Goal: Task Accomplishment & Management: Manage account settings

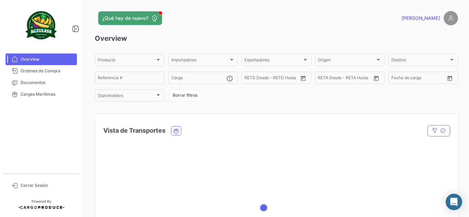
click at [257, 146] on div at bounding box center [276, 207] width 363 height 137
click at [43, 86] on link "Documentos" at bounding box center [40, 83] width 71 height 12
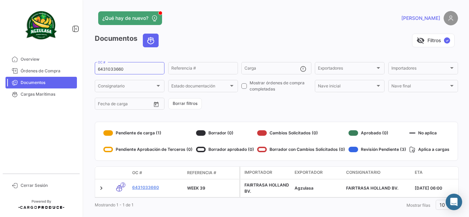
drag, startPoint x: 129, startPoint y: 69, endPoint x: 25, endPoint y: 53, distance: 105.2
click at [33, 54] on mat-sidenav-container "Overview Órdenes de Compra Documentos Cargas Marítimas Cerrar Sesión ¿Qué hay d…" at bounding box center [234, 108] width 469 height 217
paste input "2628381"
type input "26283810"
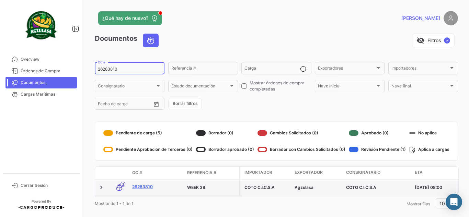
click at [151, 186] on link "26283810" at bounding box center [156, 187] width 49 height 6
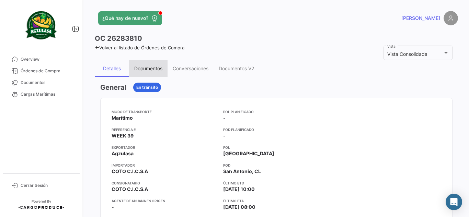
click at [156, 65] on div "Documentos" at bounding box center [148, 68] width 38 height 16
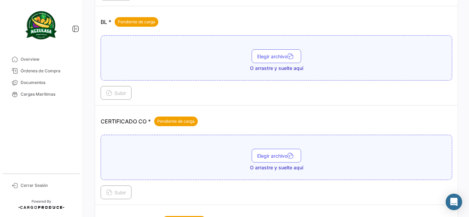
scroll to position [206, 0]
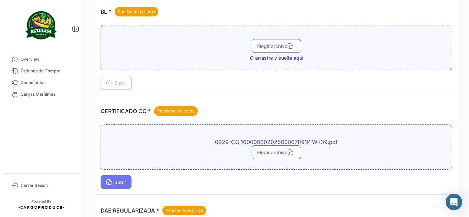
click at [115, 182] on span "Subir" at bounding box center [116, 183] width 20 height 6
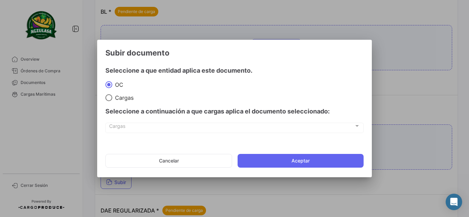
click at [290, 152] on mat-dialog-actions "Cancelar Aceptar" at bounding box center [234, 160] width 258 height 23
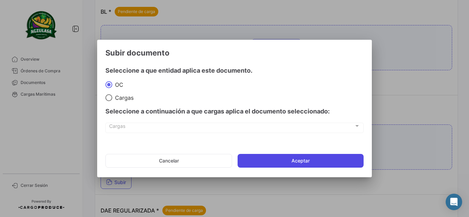
click at [292, 158] on button "Aceptar" at bounding box center [301, 161] width 126 height 14
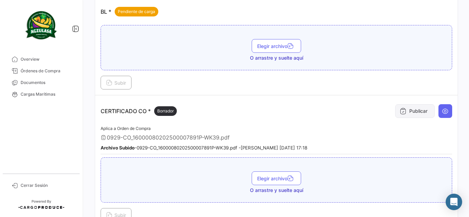
click at [401, 116] on button "Publicar" at bounding box center [414, 111] width 39 height 14
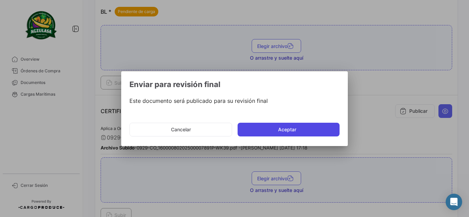
click at [300, 128] on button "Aceptar" at bounding box center [289, 130] width 102 height 14
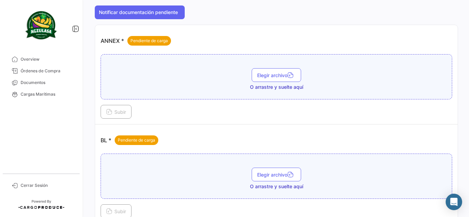
scroll to position [69, 0]
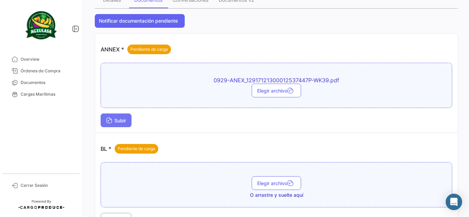
click at [122, 119] on span "Subir" at bounding box center [116, 121] width 20 height 6
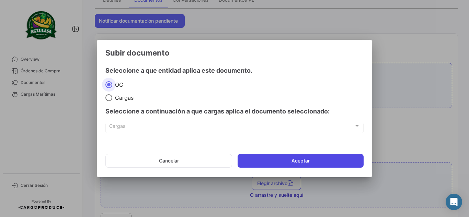
click at [288, 160] on button "Aceptar" at bounding box center [301, 161] width 126 height 14
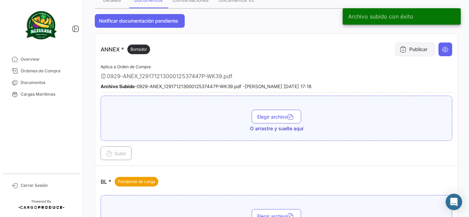
click at [411, 54] on button "Publicar" at bounding box center [414, 50] width 39 height 14
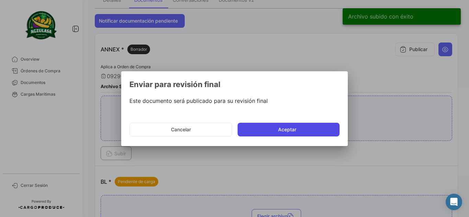
click at [278, 127] on button "Aceptar" at bounding box center [289, 130] width 102 height 14
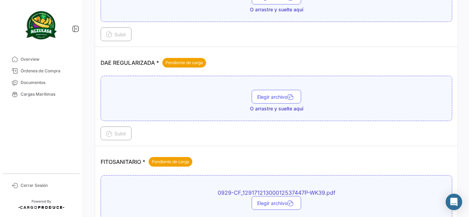
scroll to position [481, 0]
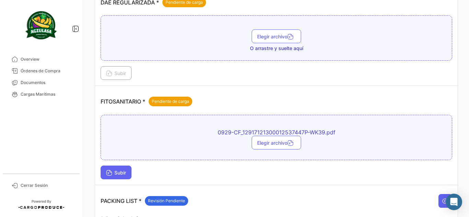
click at [120, 176] on button "Subir" at bounding box center [116, 173] width 31 height 14
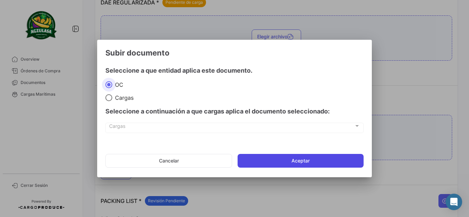
click at [255, 160] on button "Aceptar" at bounding box center [301, 161] width 126 height 14
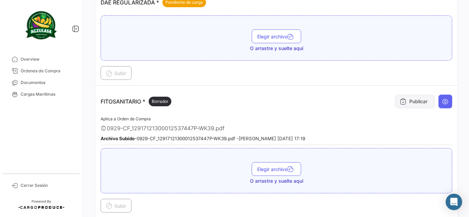
click at [416, 104] on button "Publicar" at bounding box center [414, 102] width 39 height 14
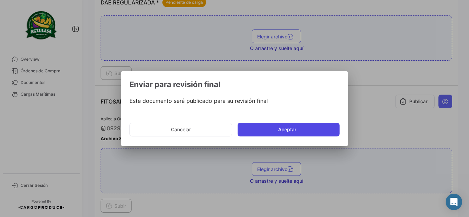
click at [281, 126] on button "Aceptar" at bounding box center [289, 130] width 102 height 14
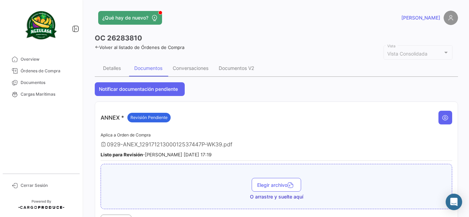
scroll to position [0, 0]
click at [47, 82] on span "Documentos" at bounding box center [48, 83] width 54 height 6
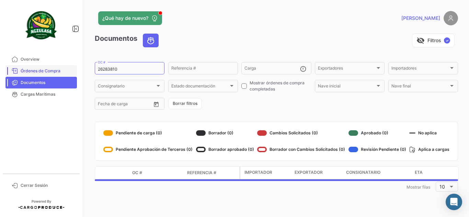
drag, startPoint x: 120, startPoint y: 66, endPoint x: 33, endPoint y: 65, distance: 86.8
click at [33, 65] on mat-sidenav-container "Overview Órdenes de Compra Documentos Cargas Marítimas Cerrar Sesión ¿Qué hay d…" at bounding box center [234, 108] width 469 height 217
click at [131, 69] on input "26283810" at bounding box center [129, 69] width 63 height 5
drag, startPoint x: 131, startPoint y: 69, endPoint x: 37, endPoint y: 33, distance: 100.5
click at [48, 36] on mat-sidenav-container "Overview Órdenes de Compra Documentos Cargas Marítimas Cerrar Sesión ¿Qué hay d…" at bounding box center [234, 108] width 469 height 217
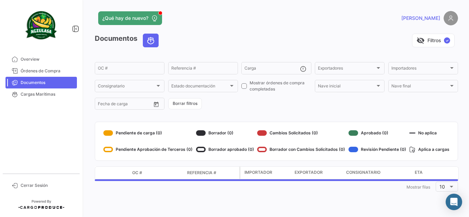
click at [201, 41] on div "visibility_off Filtros ✓" at bounding box center [311, 41] width 294 height 14
